Goal: Check status: Check status

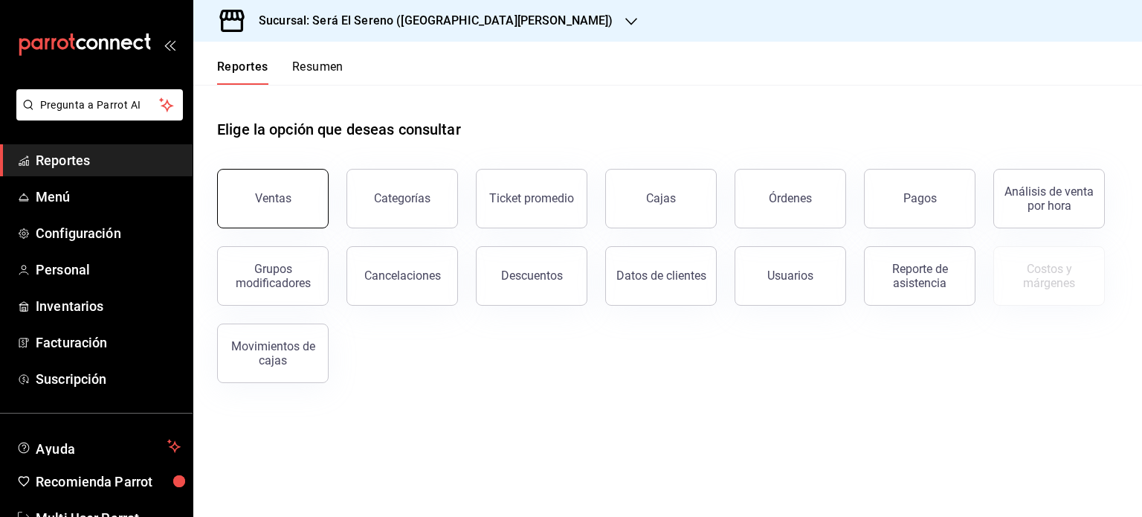
click at [282, 201] on div "Ventas" at bounding box center [273, 198] width 36 height 14
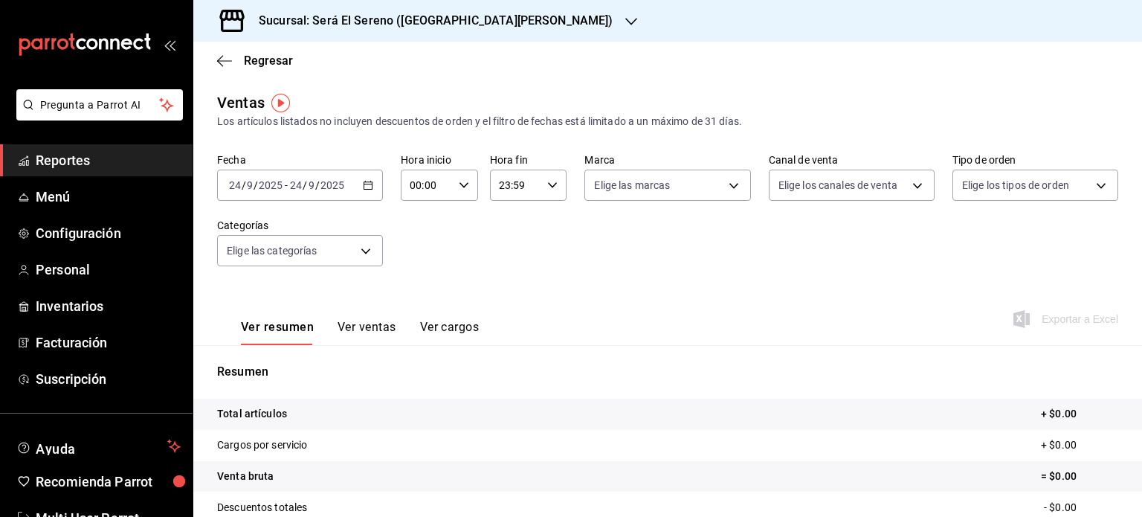
click at [366, 190] on \(Stroke\) "button" at bounding box center [368, 185] width 9 height 8
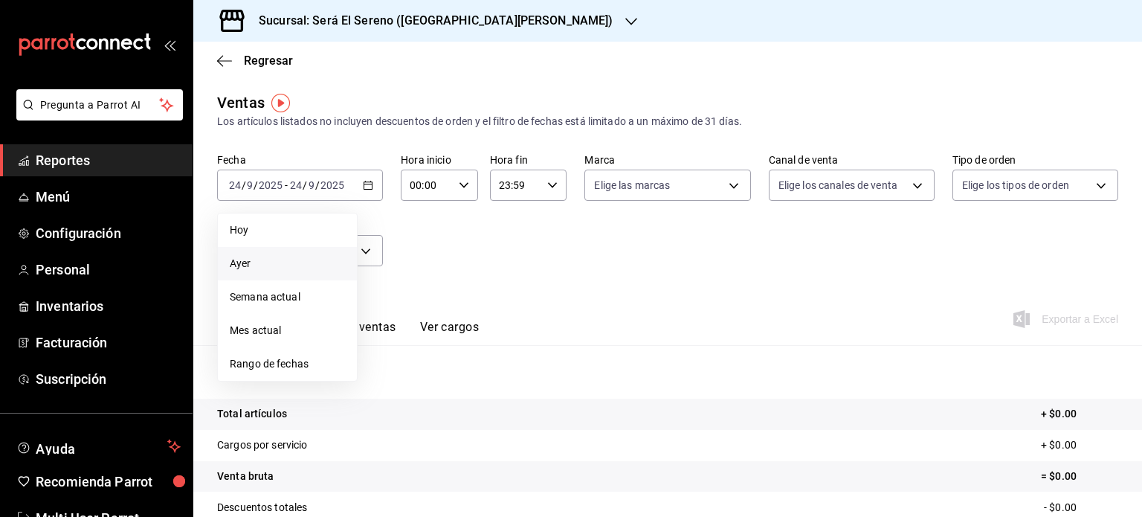
click at [312, 256] on span "Ayer" at bounding box center [287, 264] width 115 height 16
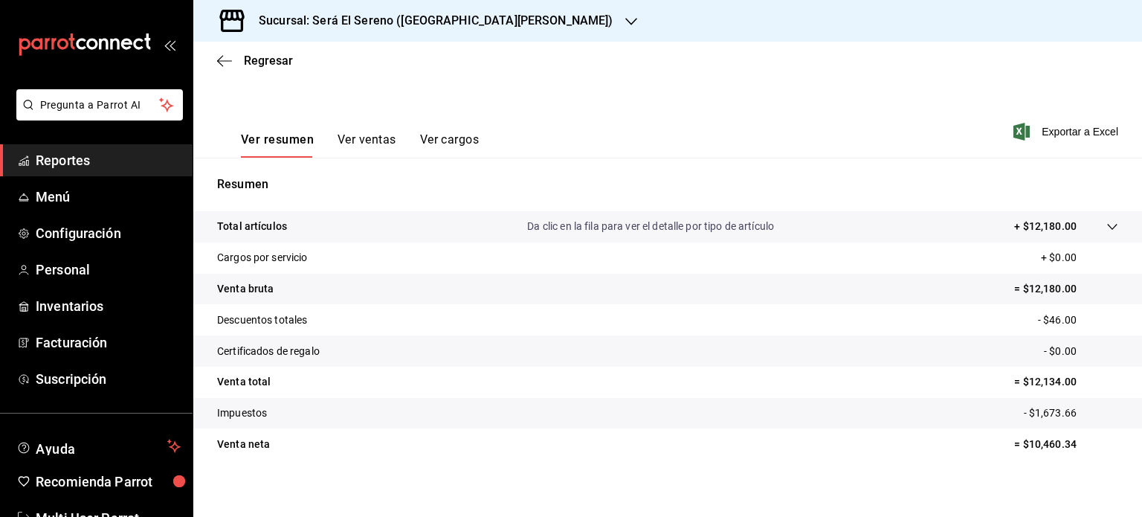
scroll to position [196, 0]
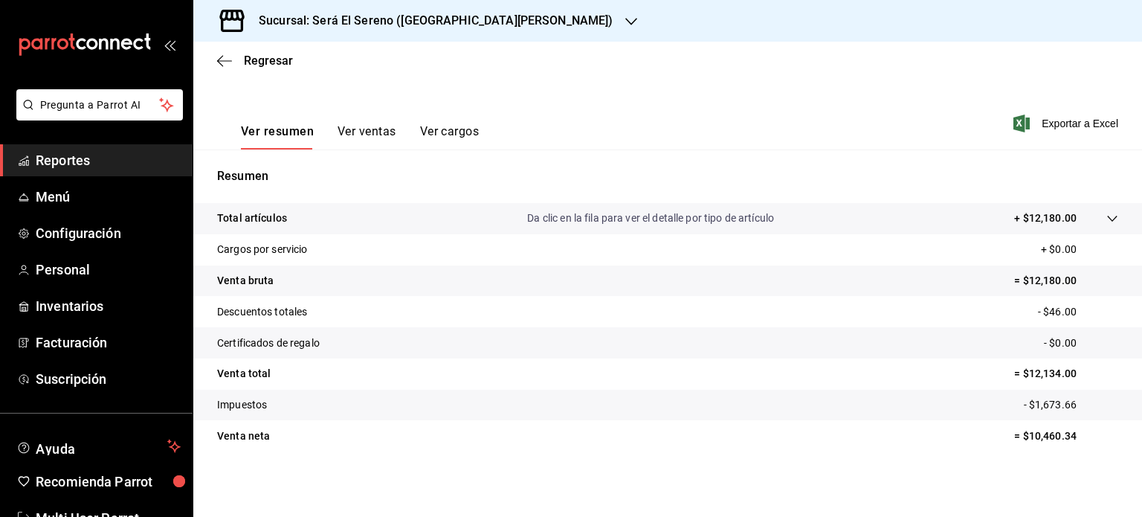
click at [626, 24] on icon "button" at bounding box center [632, 22] width 12 height 12
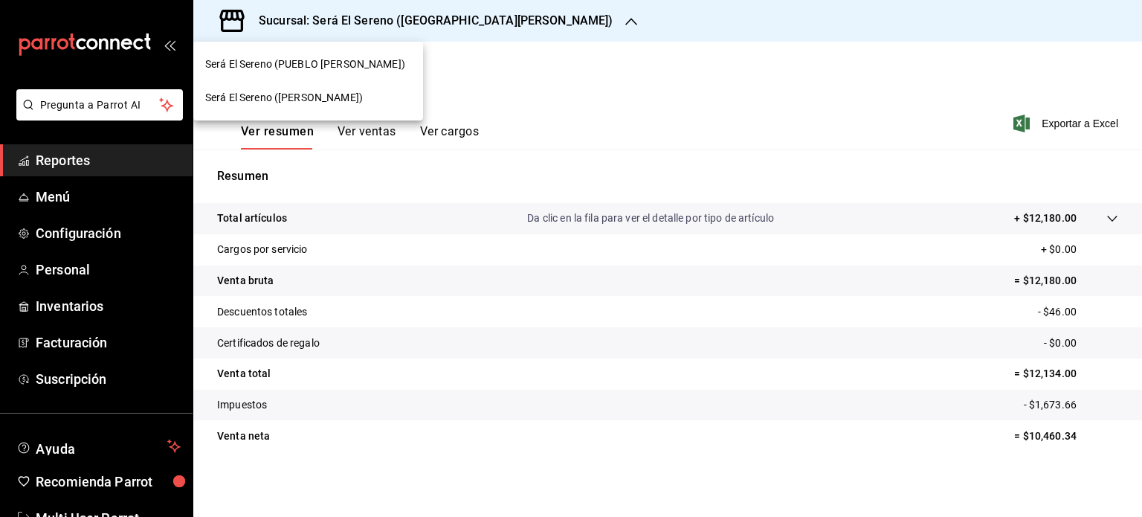
click at [387, 95] on div "Será El Sereno (ARBOLEDA)" at bounding box center [308, 98] width 206 height 16
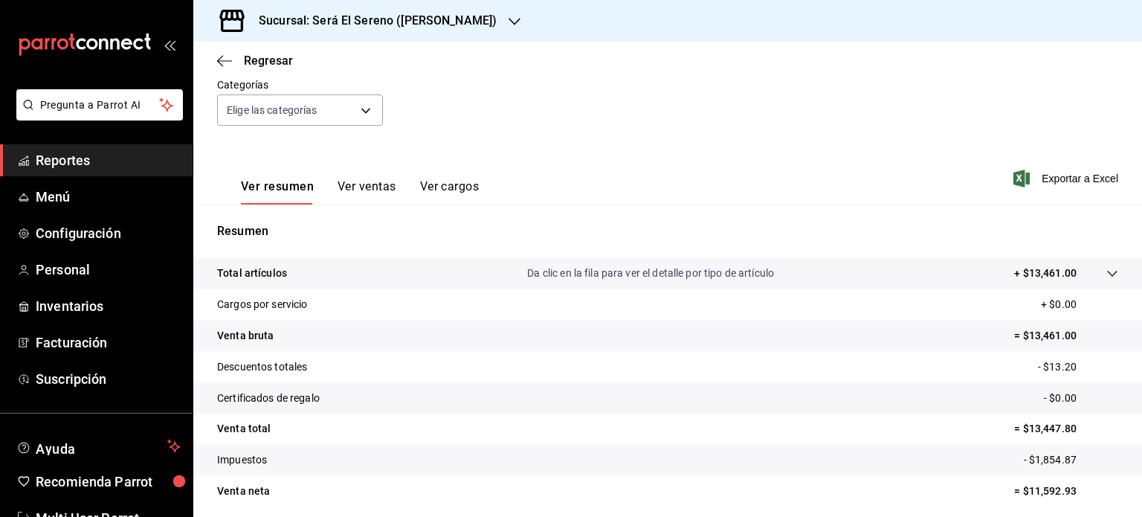
scroll to position [196, 0]
